Goal: Task Accomplishment & Management: Manage account settings

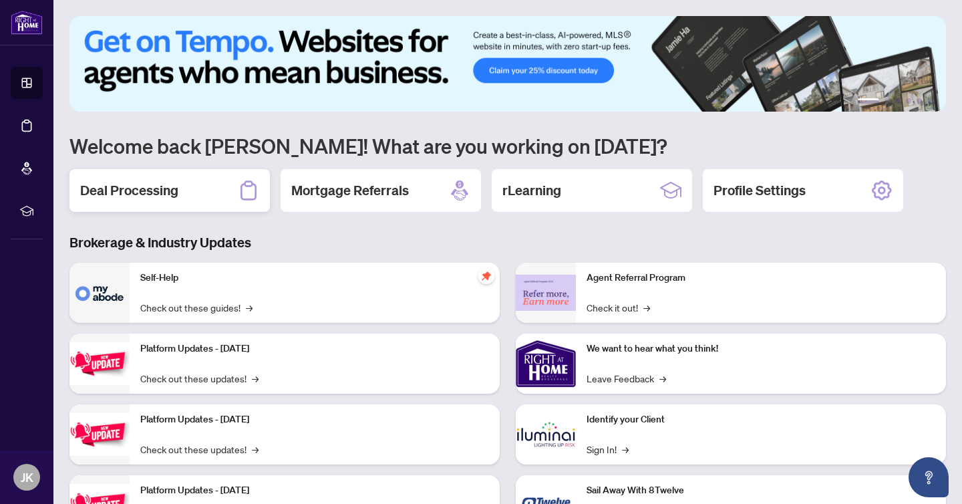
click at [161, 185] on h2 "Deal Processing" at bounding box center [129, 190] width 98 height 19
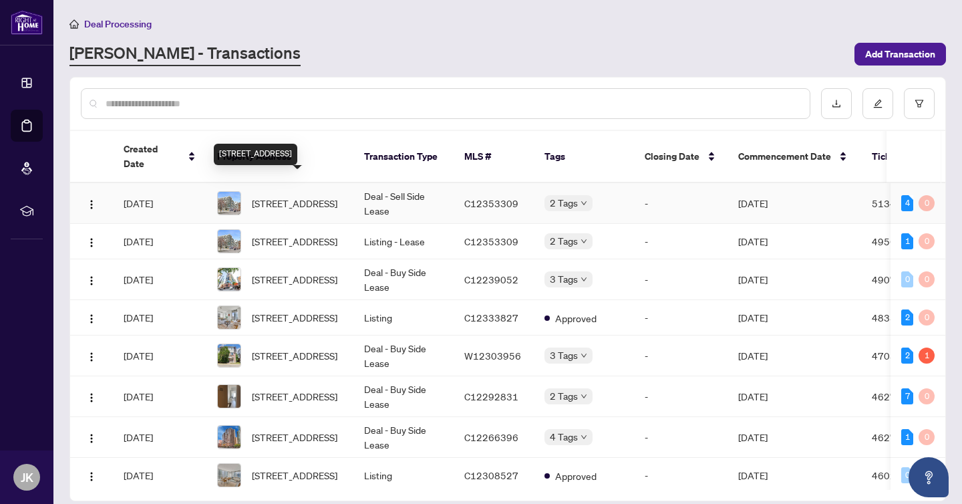
click at [277, 198] on span "[STREET_ADDRESS]" at bounding box center [295, 203] width 86 height 15
